Goal: Information Seeking & Learning: Learn about a topic

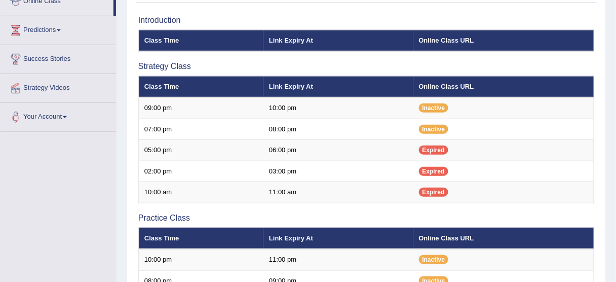
scroll to position [287, 0]
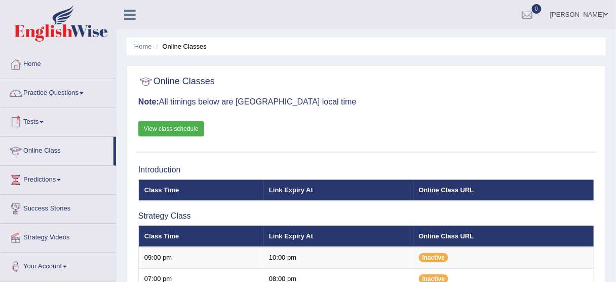
click at [40, 119] on link "Tests" at bounding box center [59, 120] width 116 height 25
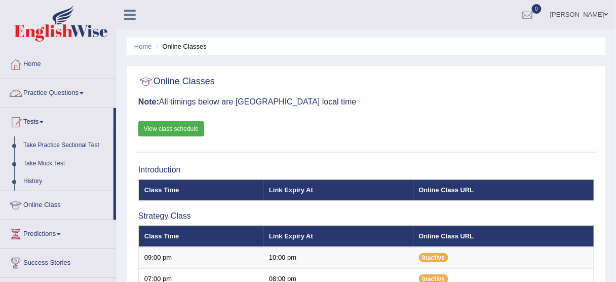
click at [72, 94] on link "Practice Questions" at bounding box center [59, 91] width 116 height 25
click at [85, 88] on link "Practice Questions" at bounding box center [59, 91] width 116 height 25
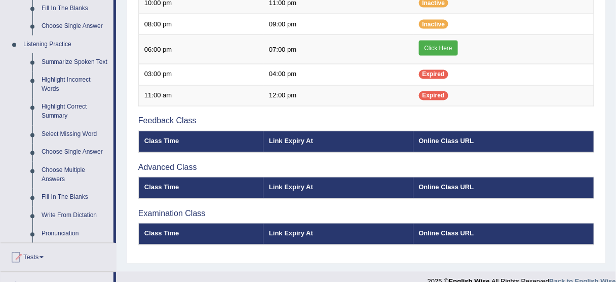
scroll to position [408, 0]
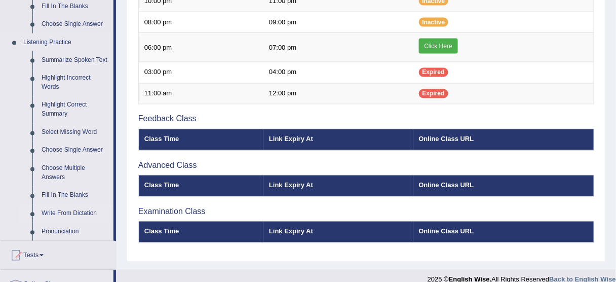
click at [85, 209] on link "Write From Dictation" at bounding box center [75, 214] width 77 height 18
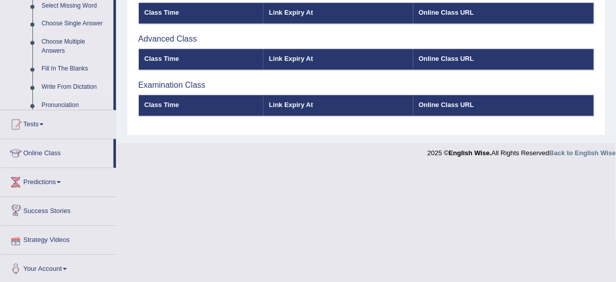
scroll to position [422, 0]
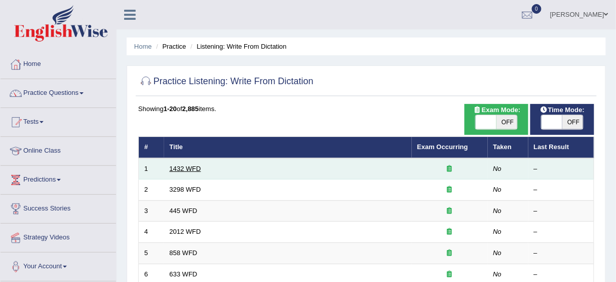
click at [188, 167] on link "1432 WFD" at bounding box center [185, 169] width 31 height 8
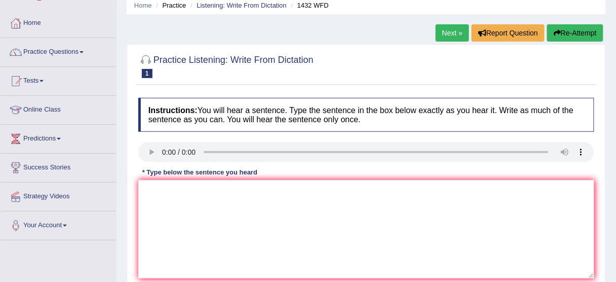
scroll to position [45, 0]
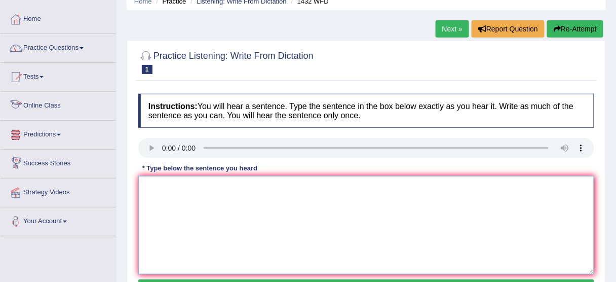
click at [169, 188] on textarea at bounding box center [366, 225] width 456 height 98
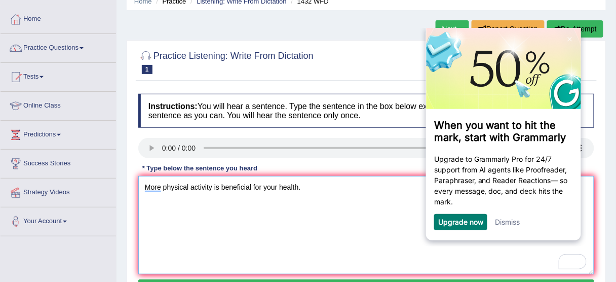
click at [180, 219] on textarea "More physical activity is beneficial for your health." at bounding box center [366, 225] width 456 height 98
type textarea "More physical activity is beneficial for your health."
click at [568, 39] on img at bounding box center [570, 38] width 4 height 5
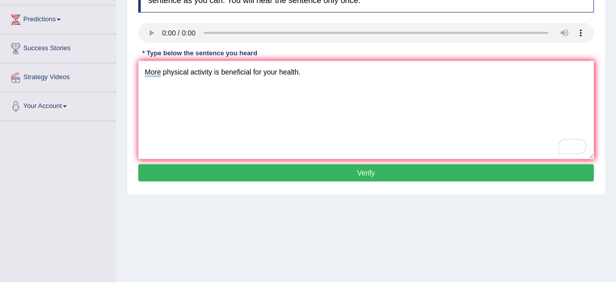
scroll to position [176, 0]
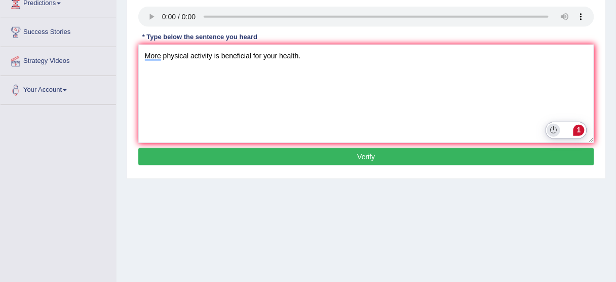
click at [553, 129] on icon "Turn off Grammarly on this website" at bounding box center [554, 130] width 7 height 8
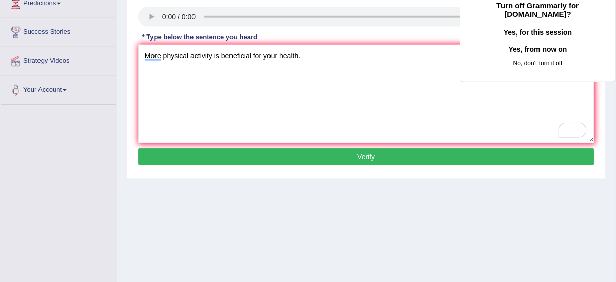
click at [519, 57] on button "Yes, from now on" at bounding box center [538, 49] width 123 height 16
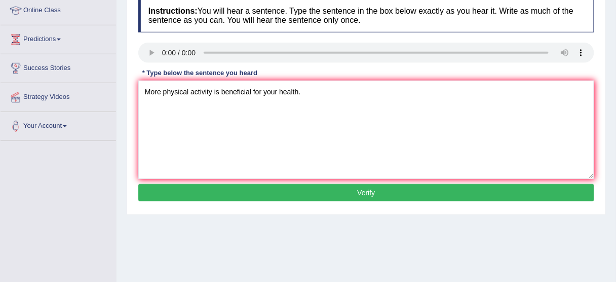
scroll to position [138, 0]
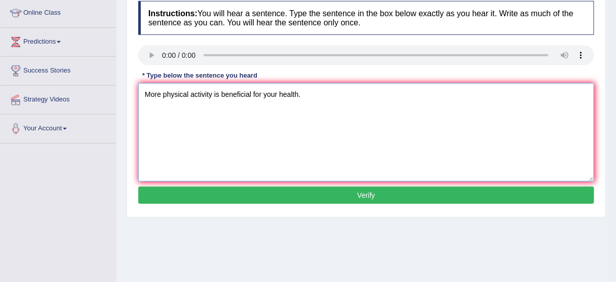
click at [160, 95] on textarea "More physical activity is beneficial for your health." at bounding box center [366, 132] width 456 height 98
click at [309, 94] on textarea "More physical activity is beneficial for your health." at bounding box center [366, 132] width 456 height 98
click at [341, 199] on button "Verify" at bounding box center [366, 195] width 456 height 17
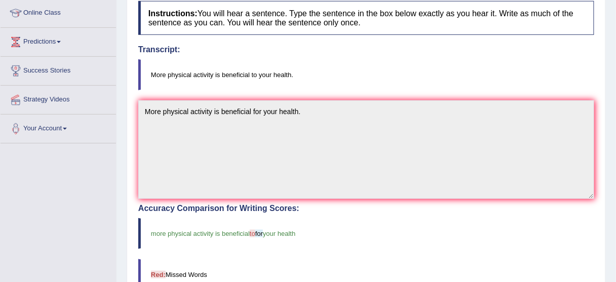
scroll to position [3, 0]
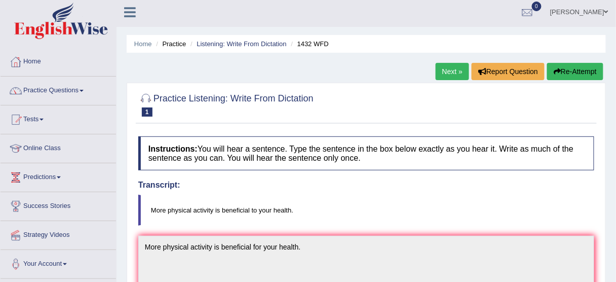
click at [453, 72] on link "Next »" at bounding box center [452, 71] width 33 height 17
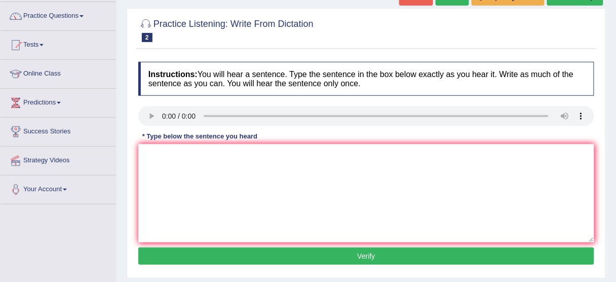
scroll to position [78, 0]
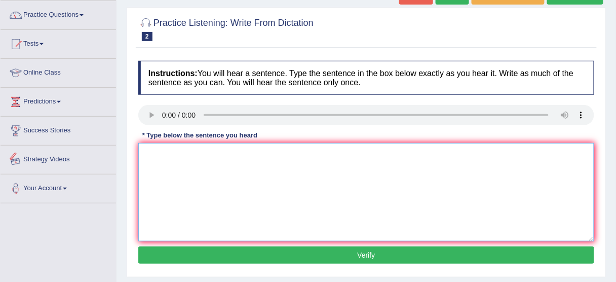
click at [153, 162] on textarea at bounding box center [366, 192] width 456 height 98
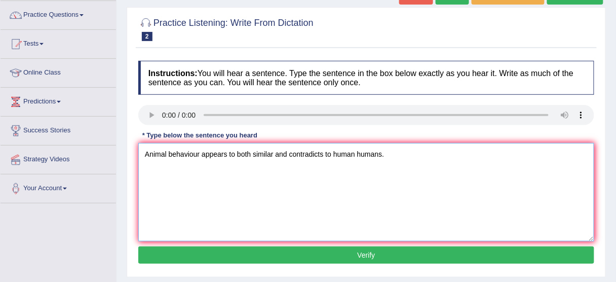
type textarea "Animal behaviour appears to both similar and contradicts to human humans."
click at [408, 258] on button "Verify" at bounding box center [366, 254] width 456 height 17
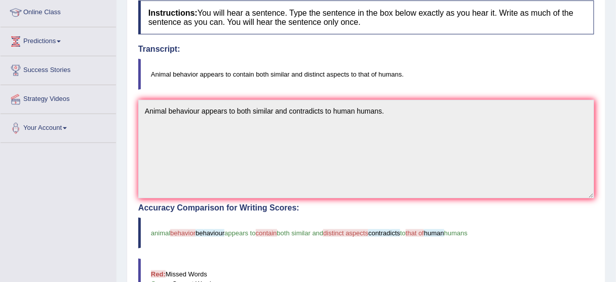
scroll to position [0, 0]
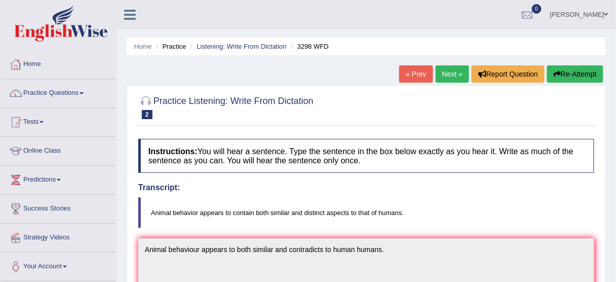
click at [63, 177] on link "Predictions" at bounding box center [59, 178] width 116 height 25
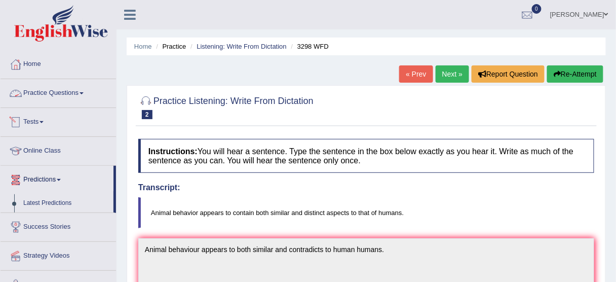
click at [85, 95] on link "Practice Questions" at bounding box center [59, 91] width 116 height 25
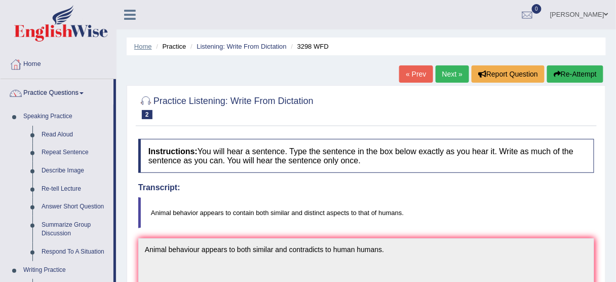
click at [142, 45] on link "Home" at bounding box center [143, 47] width 18 height 8
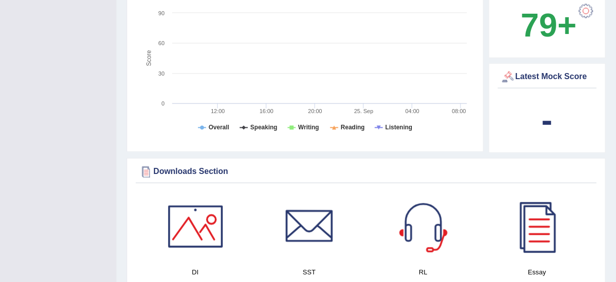
scroll to position [361, 0]
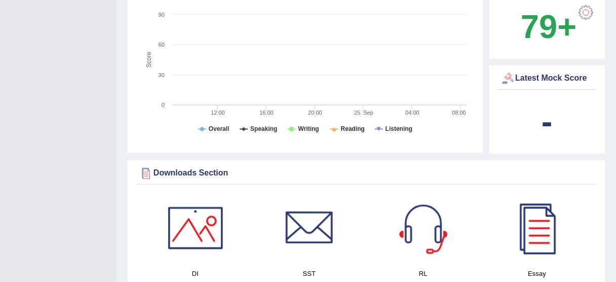
drag, startPoint x: 619, startPoint y: 57, endPoint x: 620, endPoint y: 125, distance: 67.4
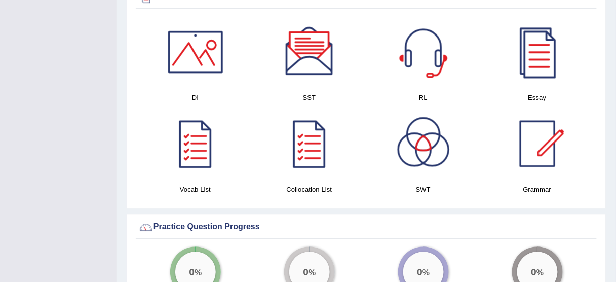
scroll to position [557, 0]
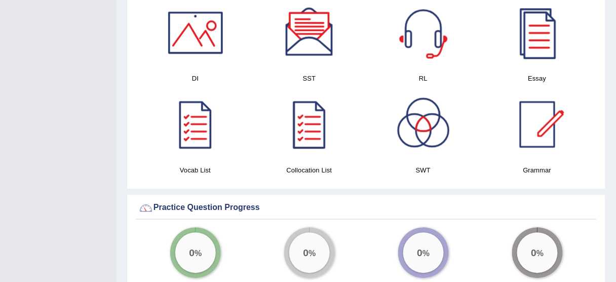
click at [314, 119] on div at bounding box center [309, 124] width 71 height 71
